Goal: Transaction & Acquisition: Book appointment/travel/reservation

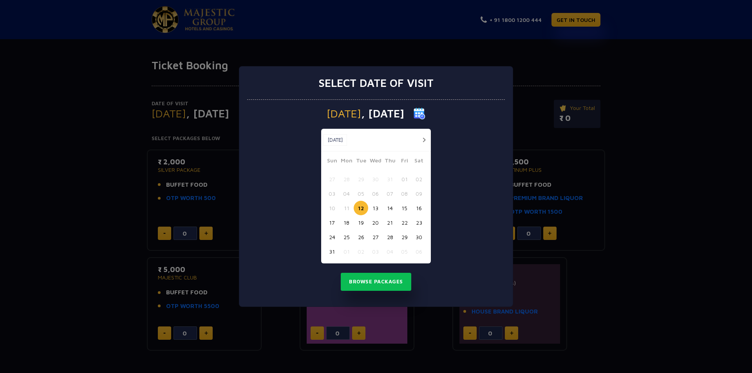
click at [405, 222] on button "22" at bounding box center [404, 223] width 15 height 15
click at [381, 281] on button "Browse Packages" at bounding box center [376, 282] width 71 height 18
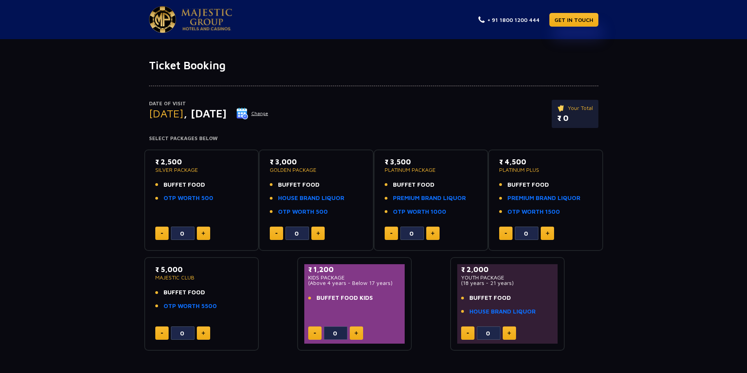
click at [268, 114] on button "Change" at bounding box center [252, 113] width 33 height 13
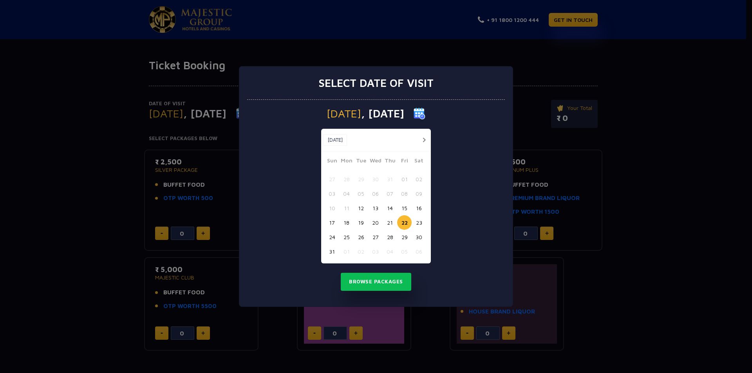
click at [392, 221] on button "21" at bounding box center [390, 223] width 15 height 15
click at [380, 281] on button "Browse Packages" at bounding box center [376, 282] width 71 height 18
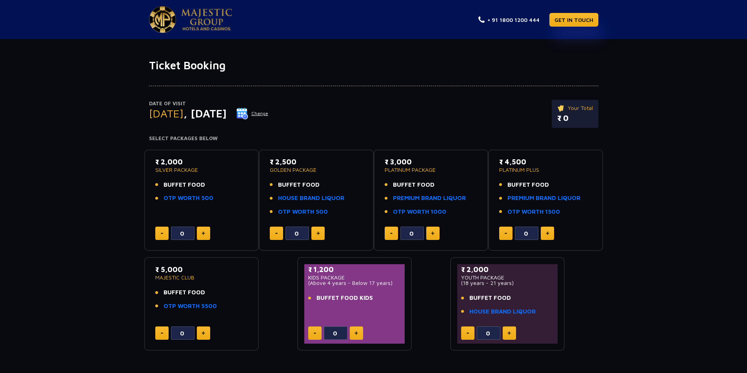
click at [268, 113] on button "Change" at bounding box center [252, 113] width 33 height 13
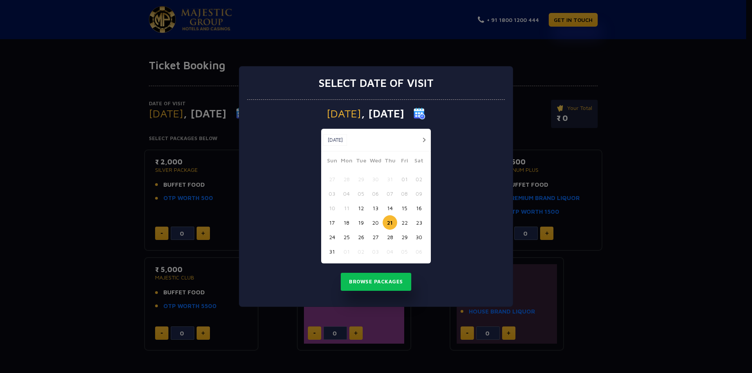
click at [404, 223] on button "22" at bounding box center [404, 223] width 15 height 15
click at [381, 283] on button "Browse Packages" at bounding box center [376, 282] width 71 height 18
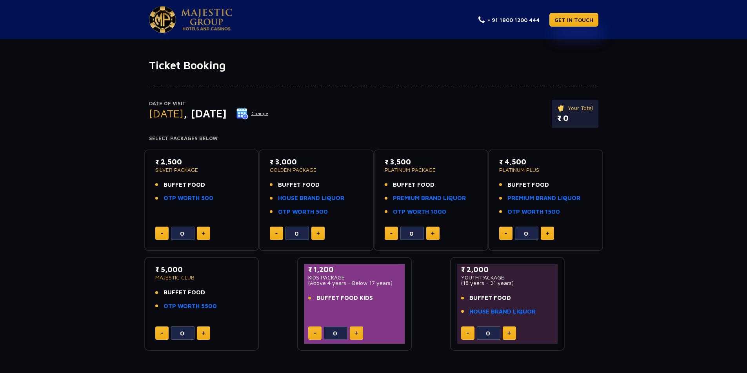
click at [268, 113] on button "Change" at bounding box center [252, 113] width 33 height 13
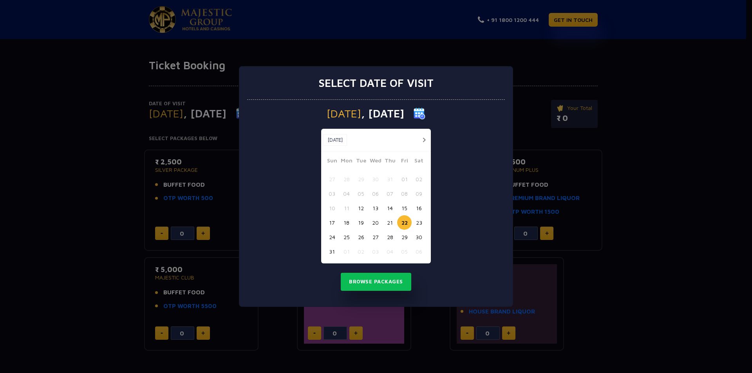
click at [388, 222] on button "21" at bounding box center [390, 223] width 15 height 15
click at [383, 279] on button "Browse Packages" at bounding box center [376, 282] width 71 height 18
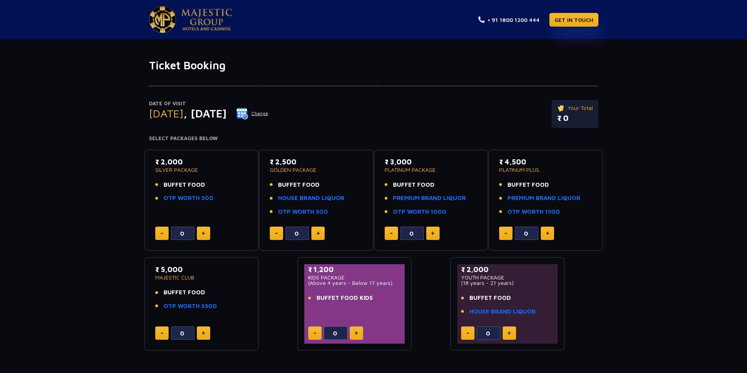
click at [208, 231] on button at bounding box center [203, 233] width 13 height 13
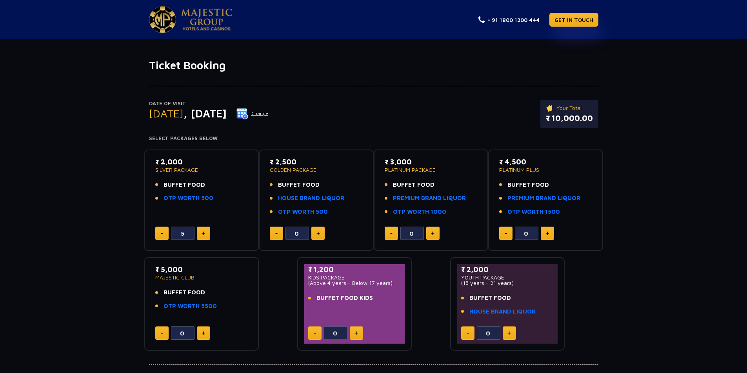
click at [208, 231] on button at bounding box center [203, 233] width 13 height 13
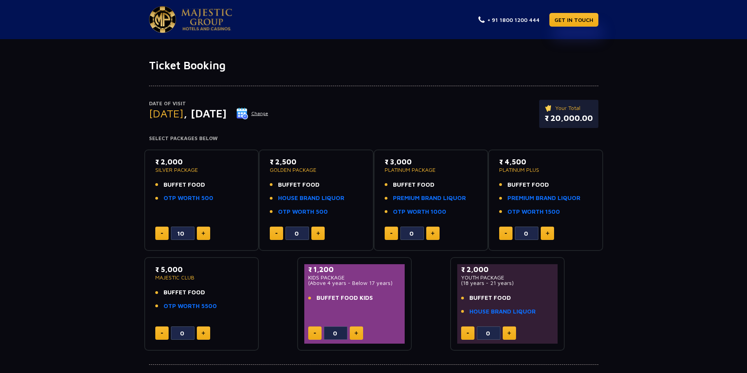
click at [208, 231] on button at bounding box center [203, 233] width 13 height 13
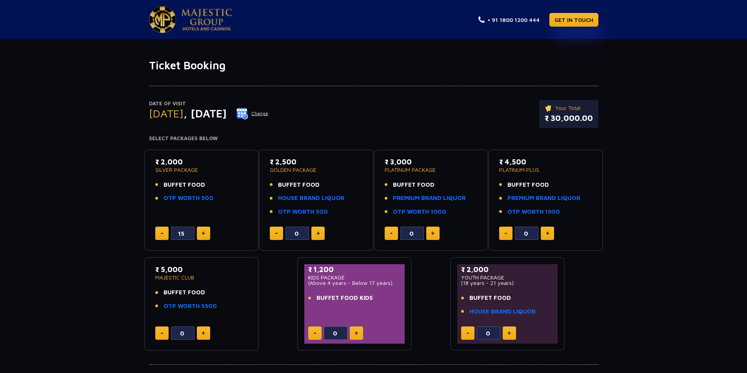
click at [208, 231] on button at bounding box center [203, 233] width 13 height 13
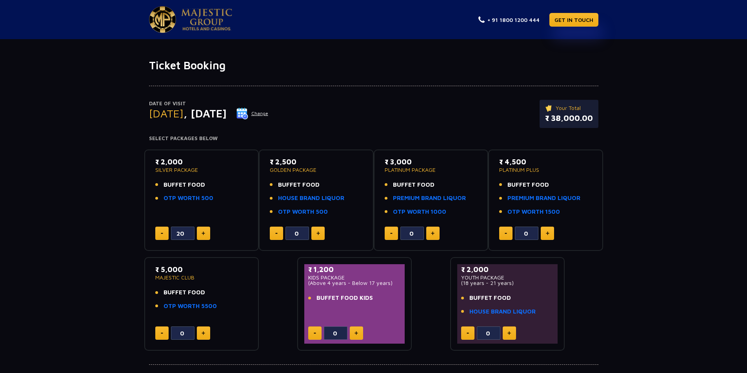
click at [208, 231] on button at bounding box center [203, 233] width 13 height 13
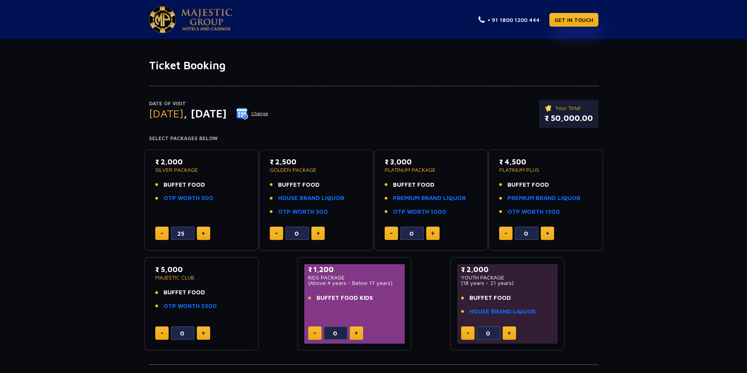
click at [208, 231] on button at bounding box center [203, 233] width 13 height 13
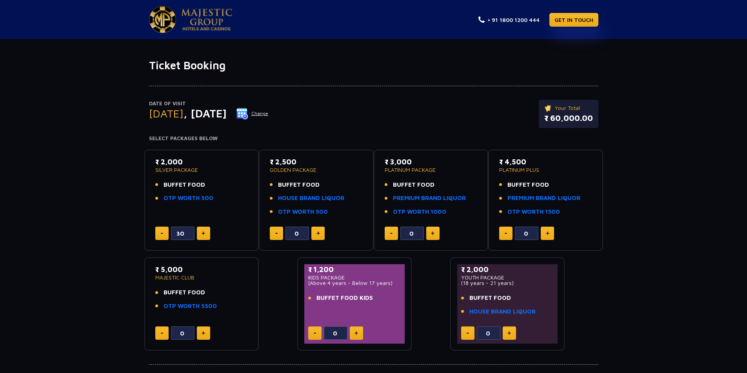
click at [161, 233] on img at bounding box center [162, 233] width 2 height 1
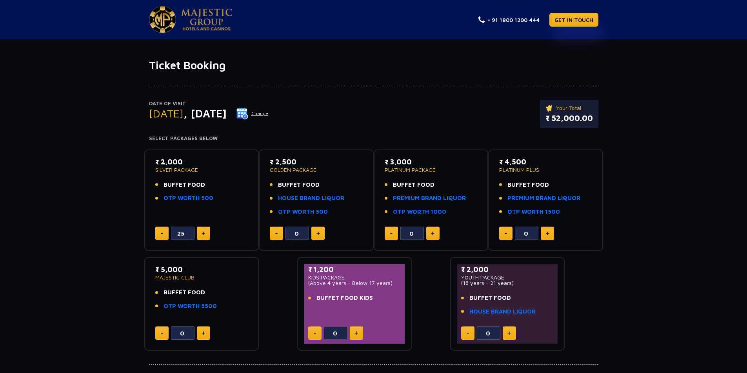
click at [161, 233] on img at bounding box center [162, 233] width 2 height 1
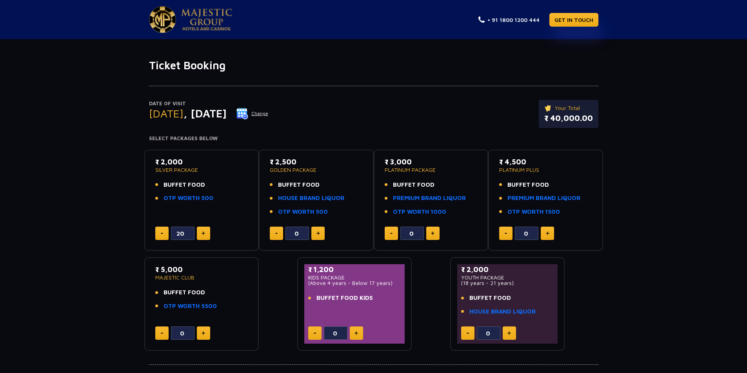
click at [161, 233] on img at bounding box center [162, 233] width 2 height 1
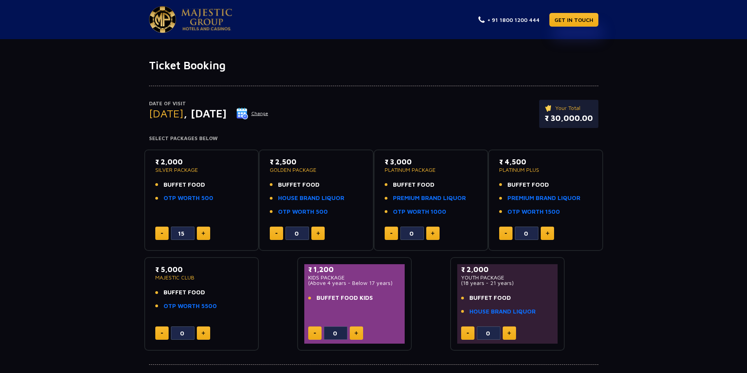
click at [161, 233] on img at bounding box center [162, 233] width 2 height 1
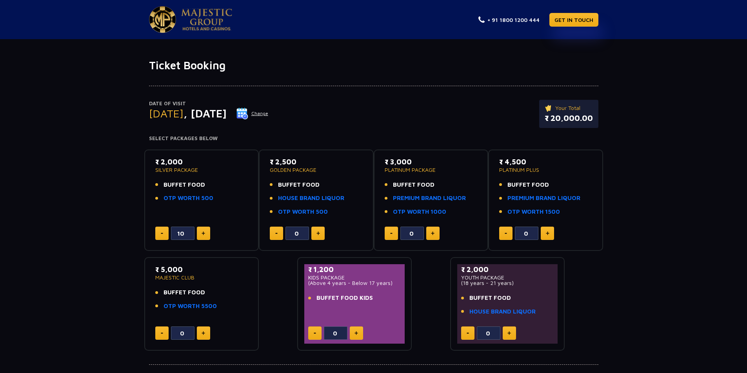
click at [161, 233] on img at bounding box center [162, 233] width 2 height 1
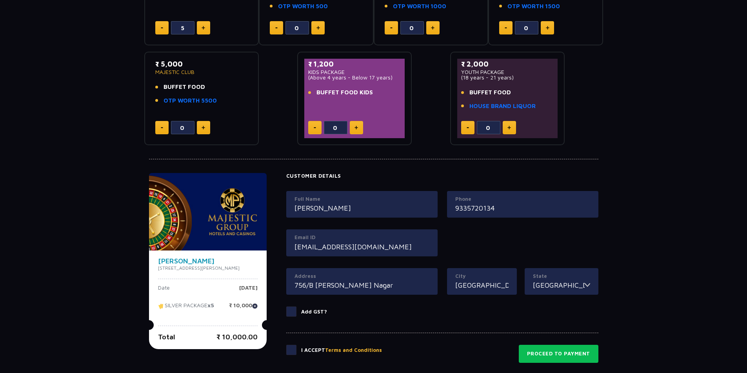
scroll to position [290, 0]
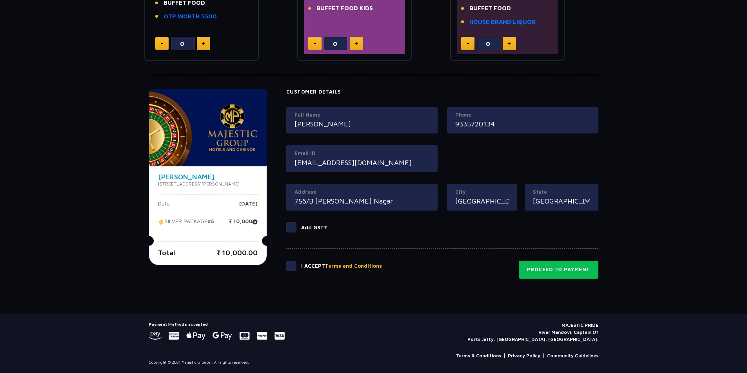
click at [296, 266] on span at bounding box center [291, 266] width 10 height 10
click at [0, 0] on input "checkbox" at bounding box center [0, 0] width 0 height 0
click at [299, 260] on div "I Accept Terms and Conditions Proceed to Payment" at bounding box center [442, 264] width 312 height 30
click at [296, 266] on span at bounding box center [291, 266] width 10 height 10
click at [0, 0] on input "checkbox" at bounding box center [0, 0] width 0 height 0
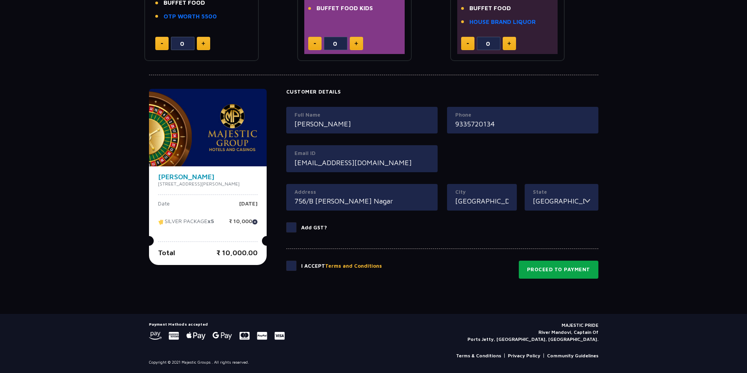
click at [552, 268] on button "Proceed to Payment" at bounding box center [559, 270] width 80 height 18
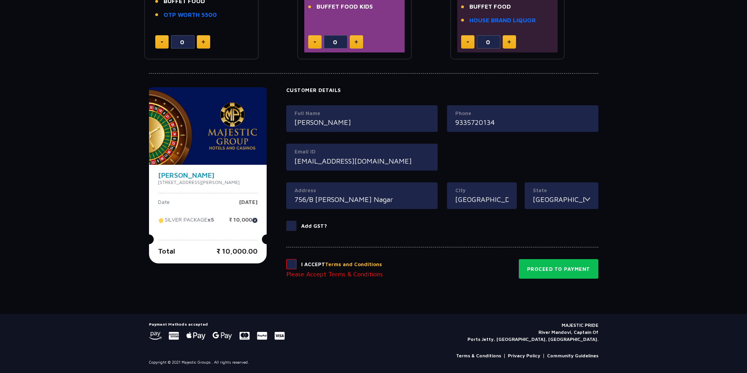
click at [296, 266] on span at bounding box center [291, 264] width 10 height 10
click at [0, 0] on input "checkbox" at bounding box center [0, 0] width 0 height 0
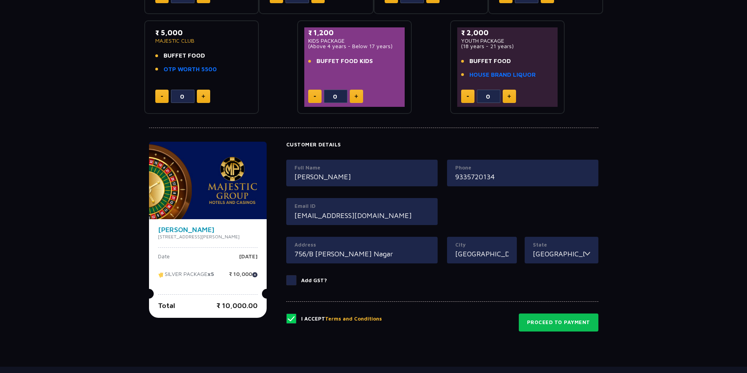
scroll to position [290, 0]
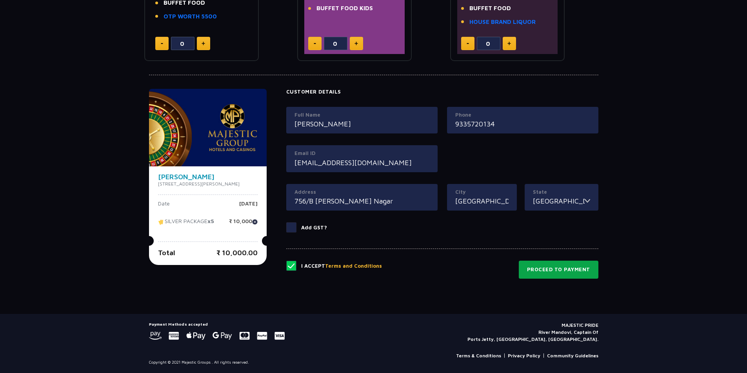
click at [563, 270] on button "Proceed to Payment" at bounding box center [559, 270] width 80 height 18
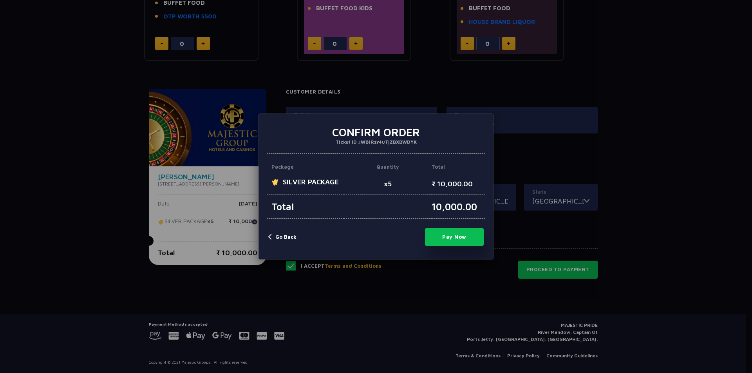
click at [448, 240] on button "Pay Now" at bounding box center [454, 237] width 59 height 18
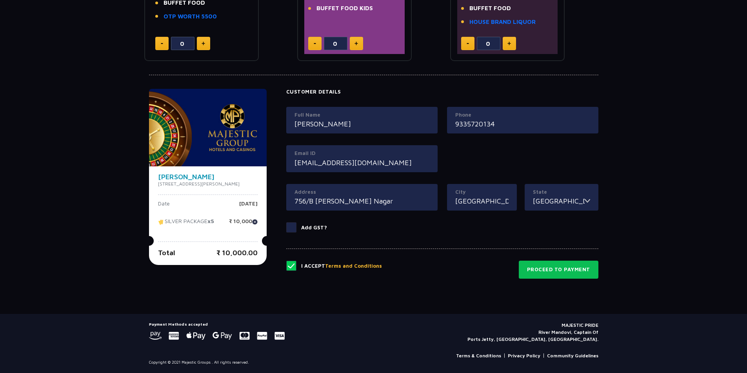
type input "0"
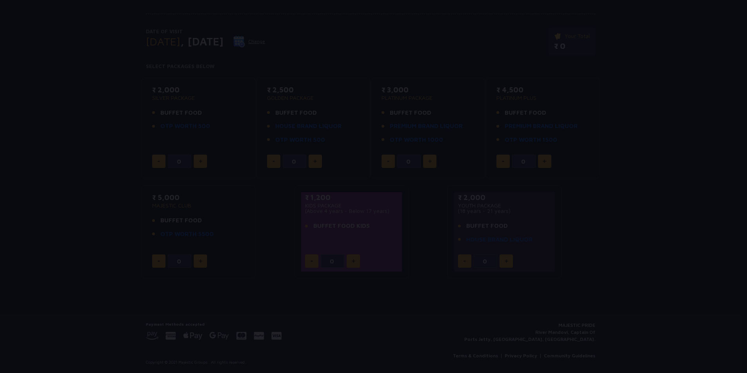
scroll to position [72, 0]
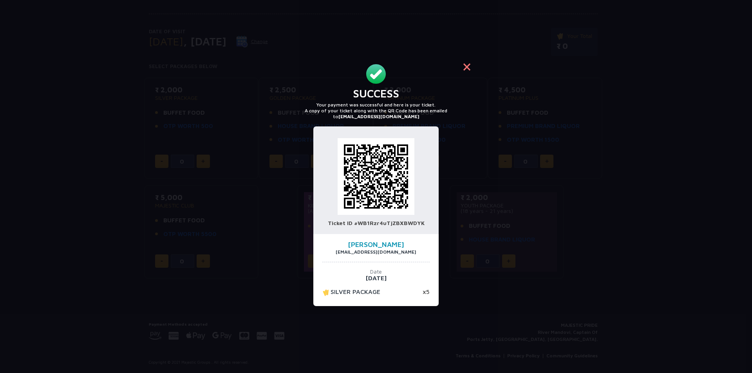
click at [466, 66] on button "×" at bounding box center [467, 66] width 19 height 19
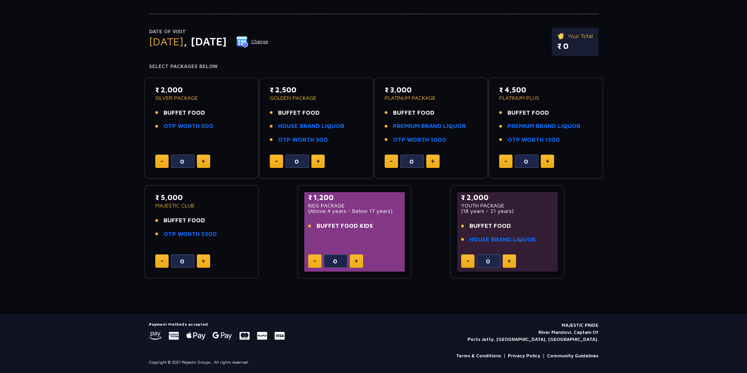
scroll to position [0, 0]
